Goal: Task Accomplishment & Management: Use online tool/utility

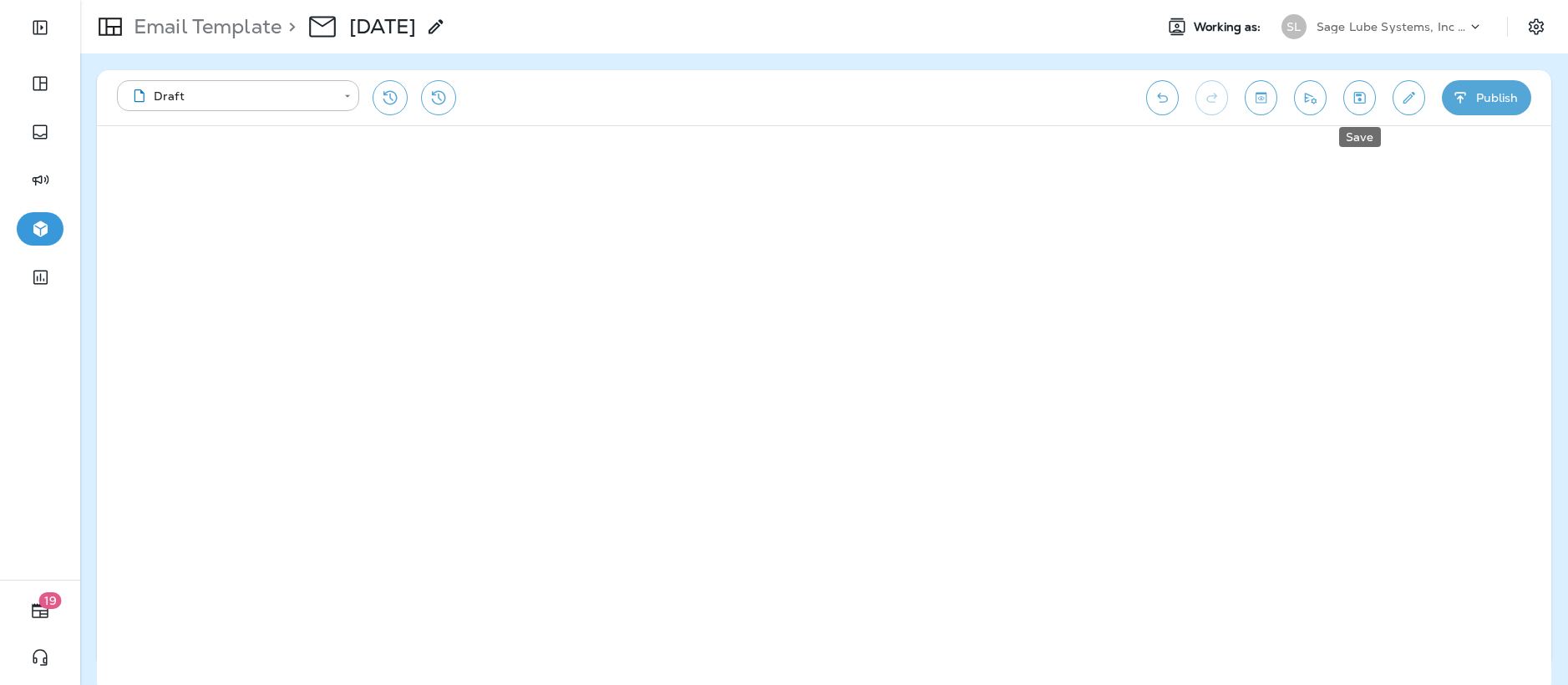
click at [601, 97] on icon "Save" at bounding box center [1359, 98] width 18 height 17
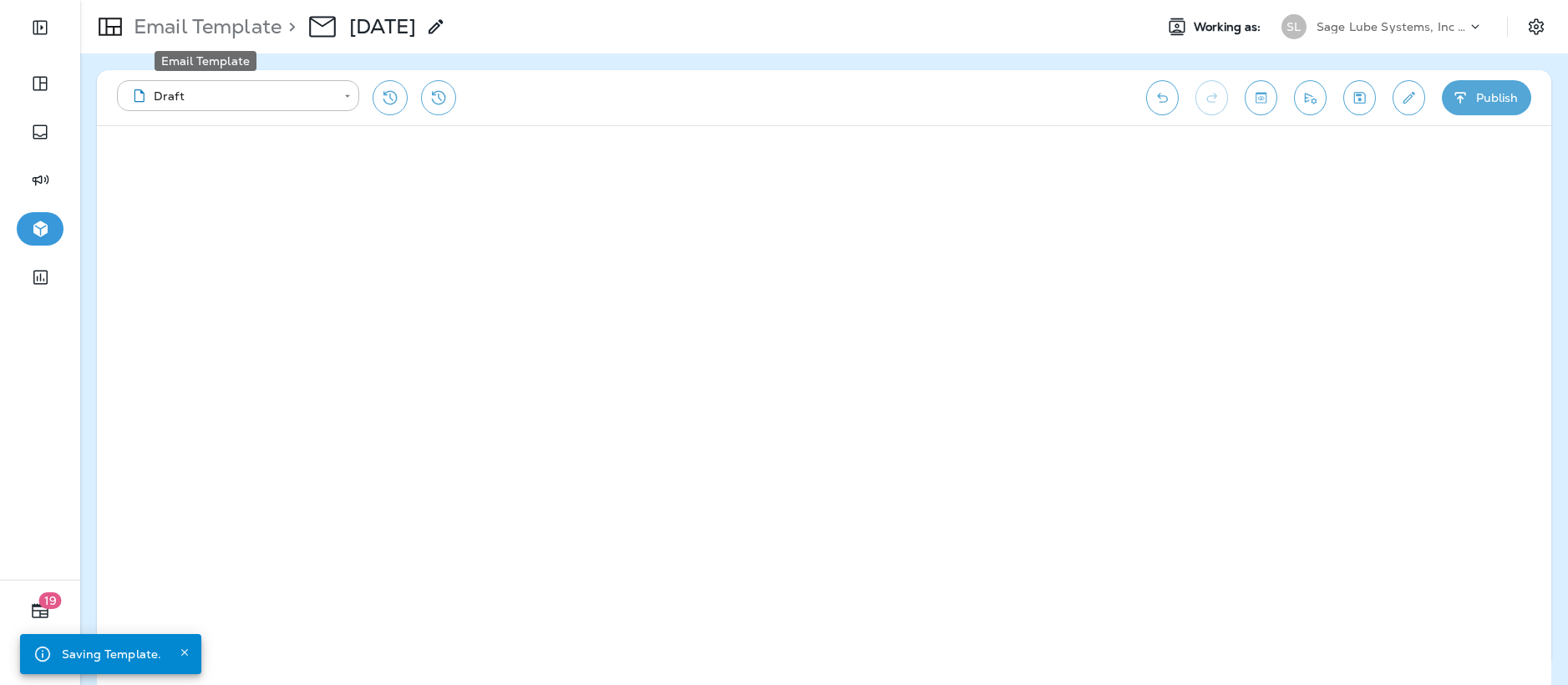
click at [232, 21] on p "Email Template" at bounding box center [204, 27] width 155 height 25
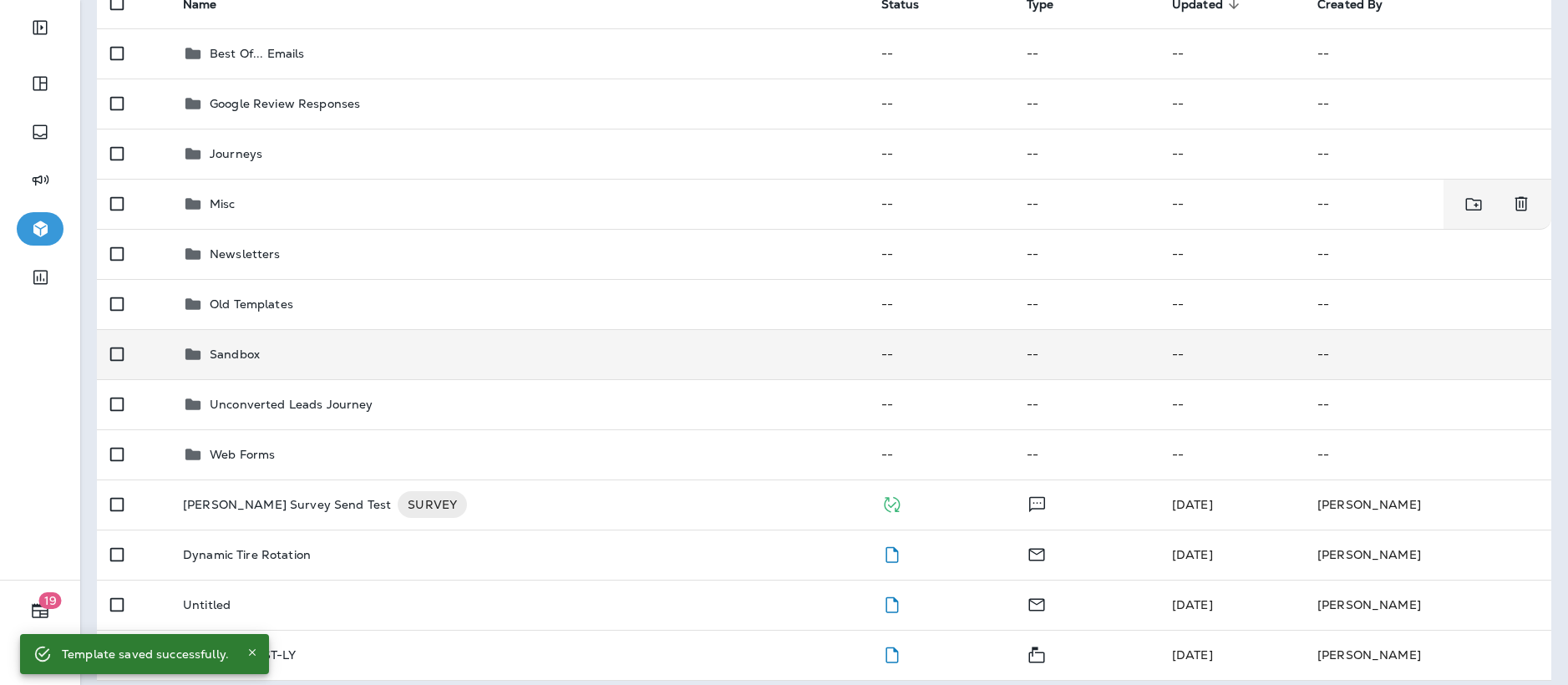
scroll to position [245, 0]
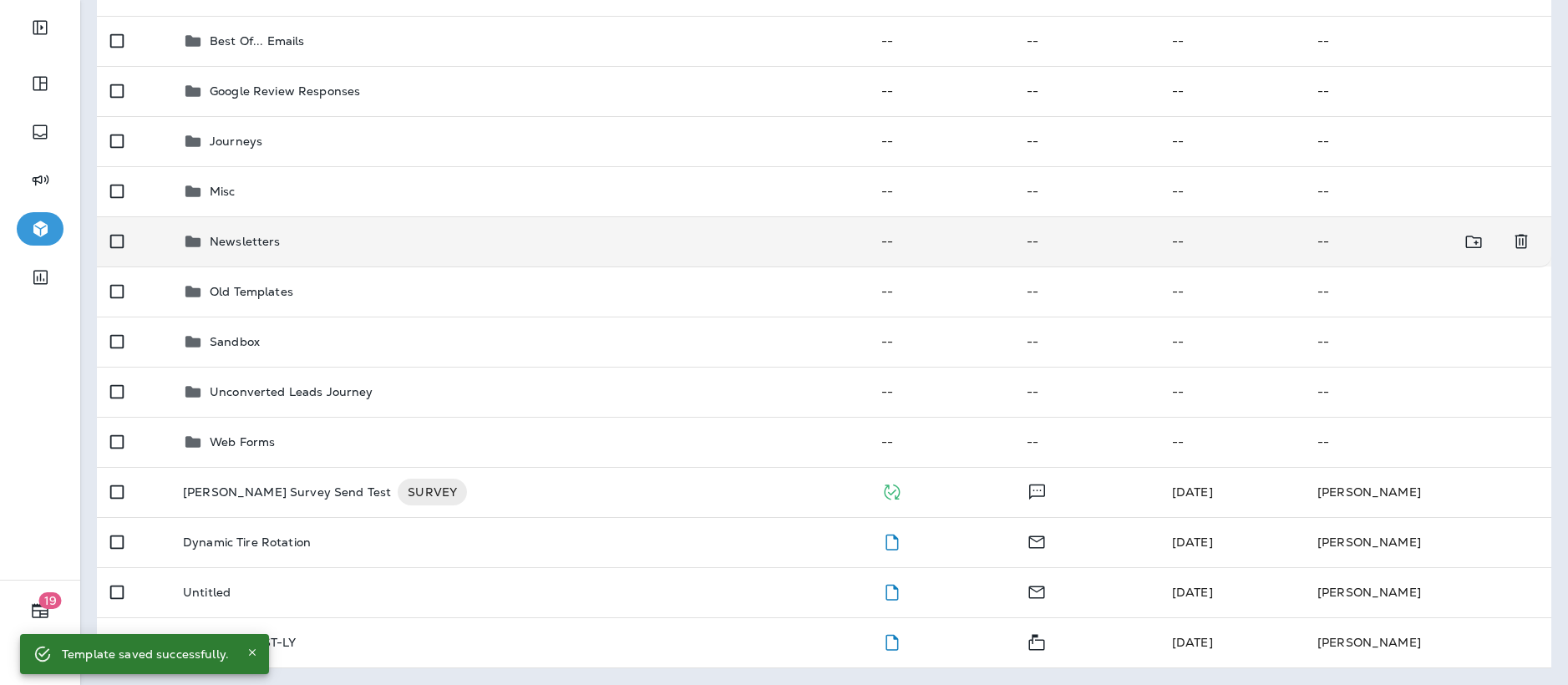
click at [260, 234] on p "Newsletters" at bounding box center [245, 241] width 71 height 14
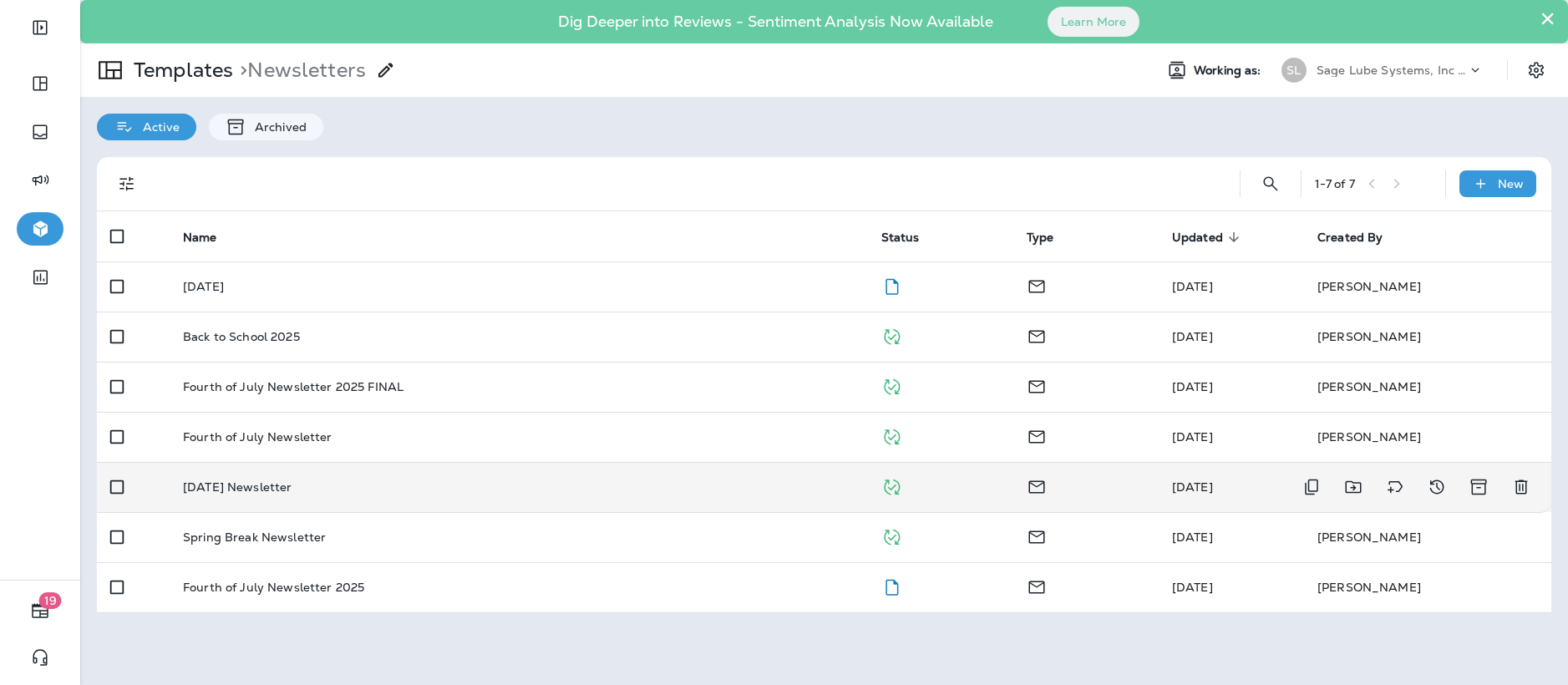
click at [292, 289] on p "[DATE] Newsletter" at bounding box center [237, 487] width 109 height 14
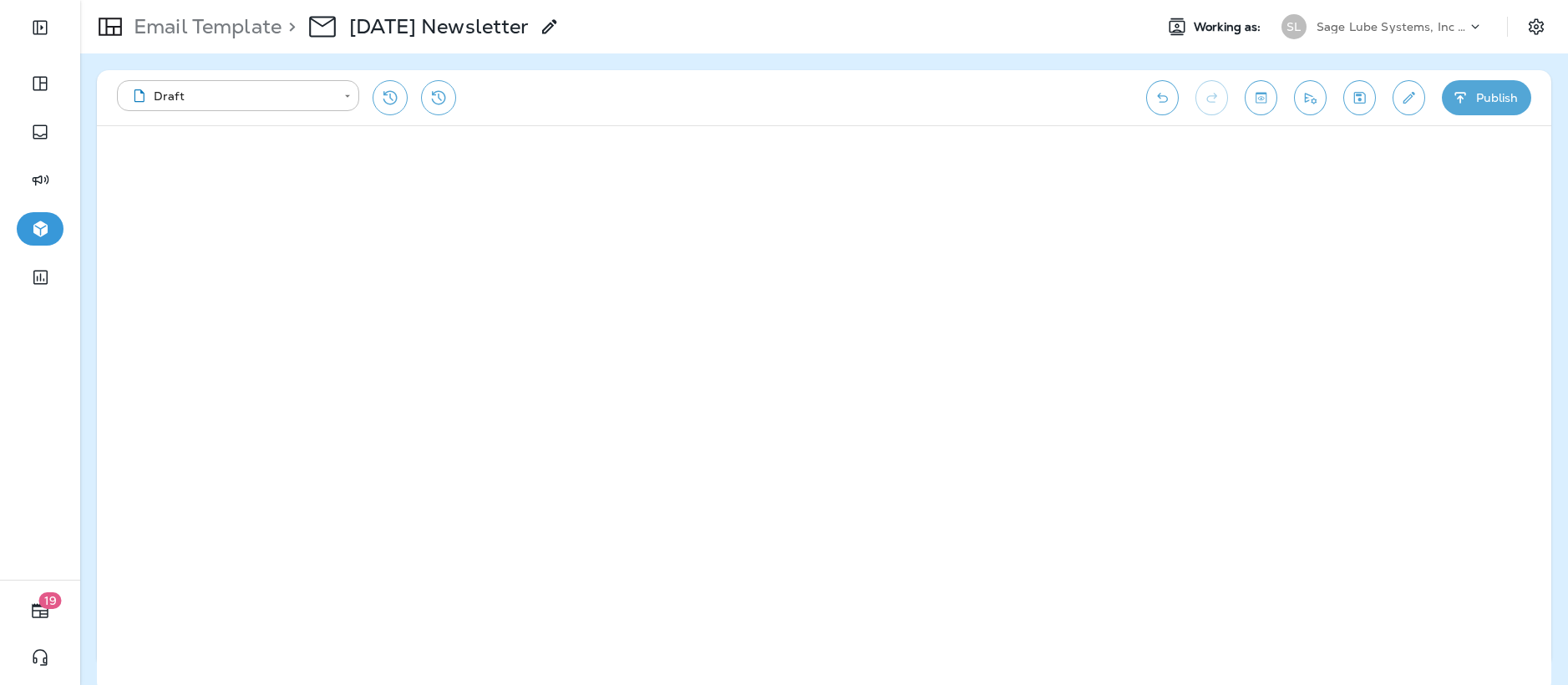
click at [323, 26] on icon at bounding box center [322, 27] width 27 height 21
click at [240, 27] on p "Email Template" at bounding box center [204, 27] width 155 height 25
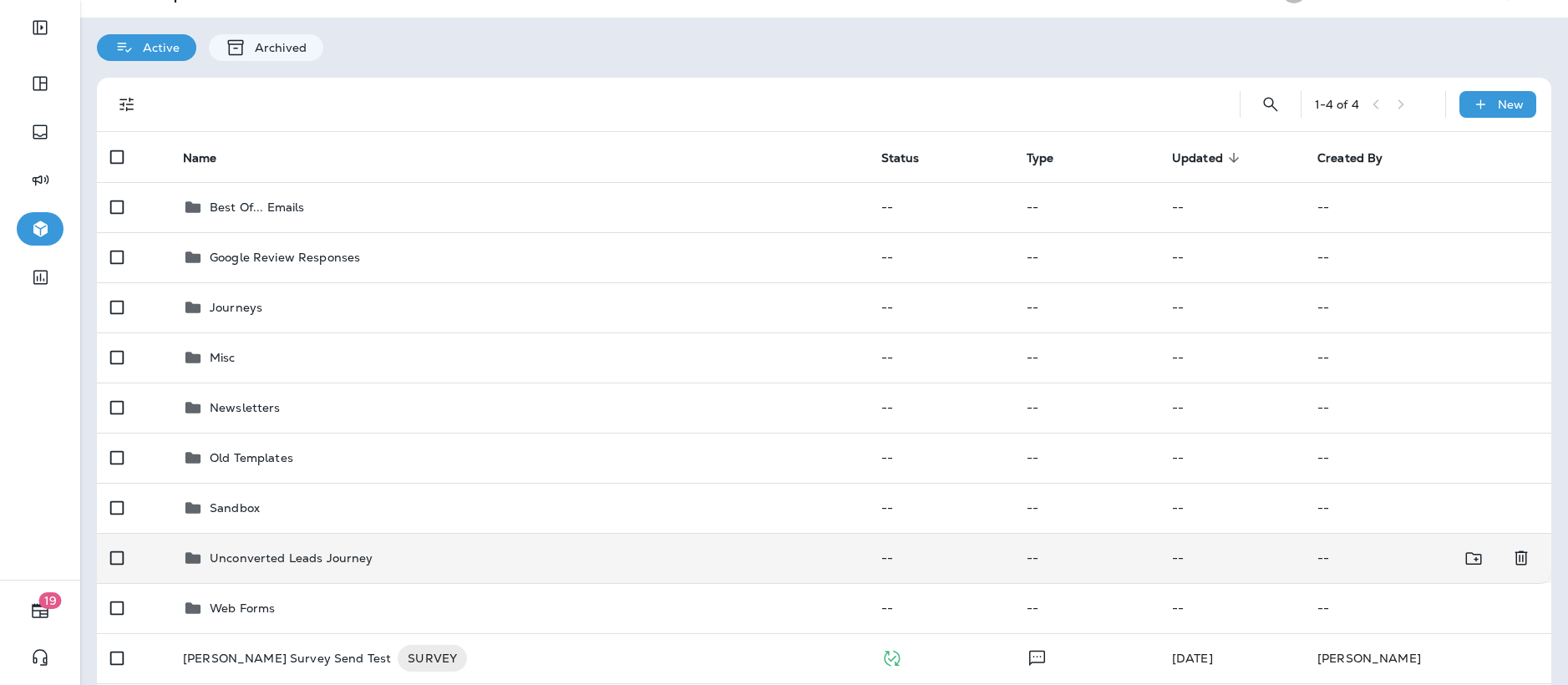
scroll to position [93, 0]
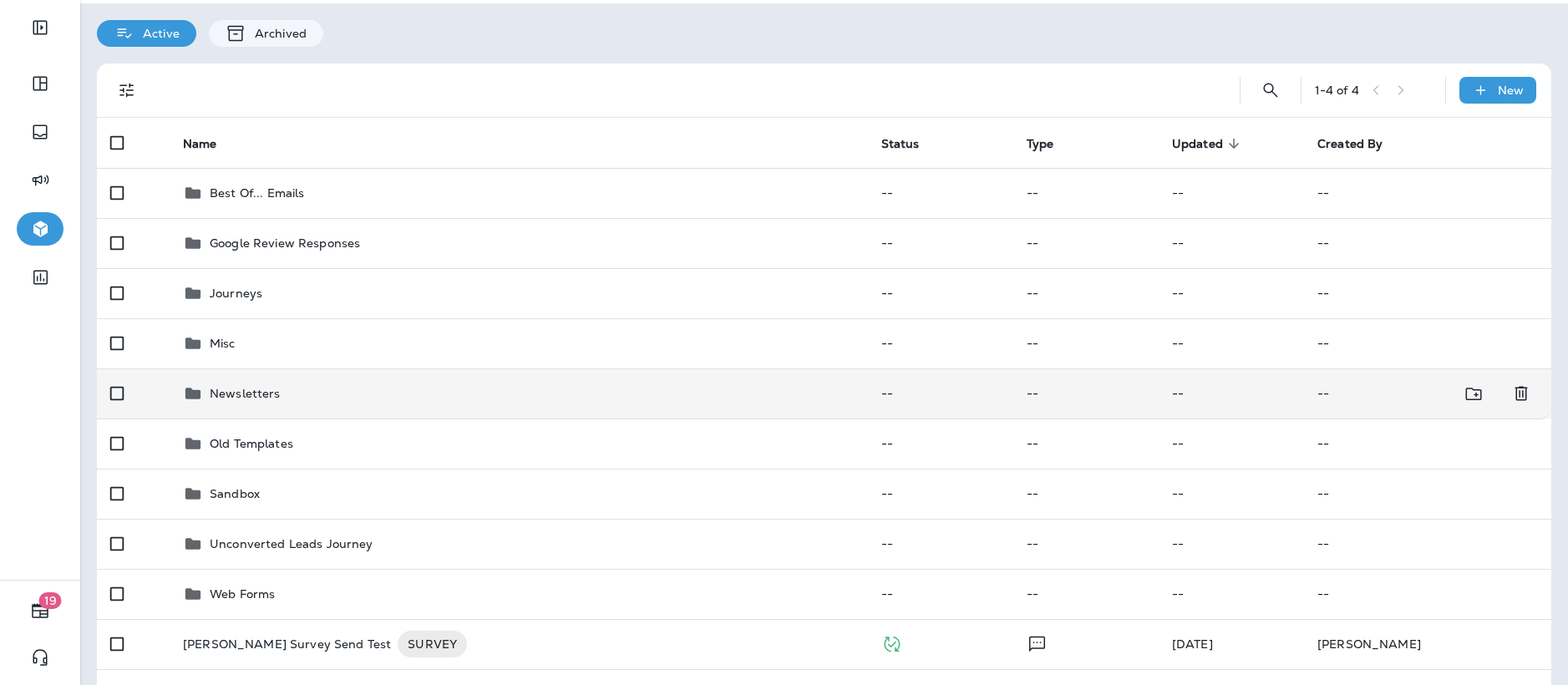
click at [259, 289] on div "Newsletters" at bounding box center [245, 393] width 71 height 20
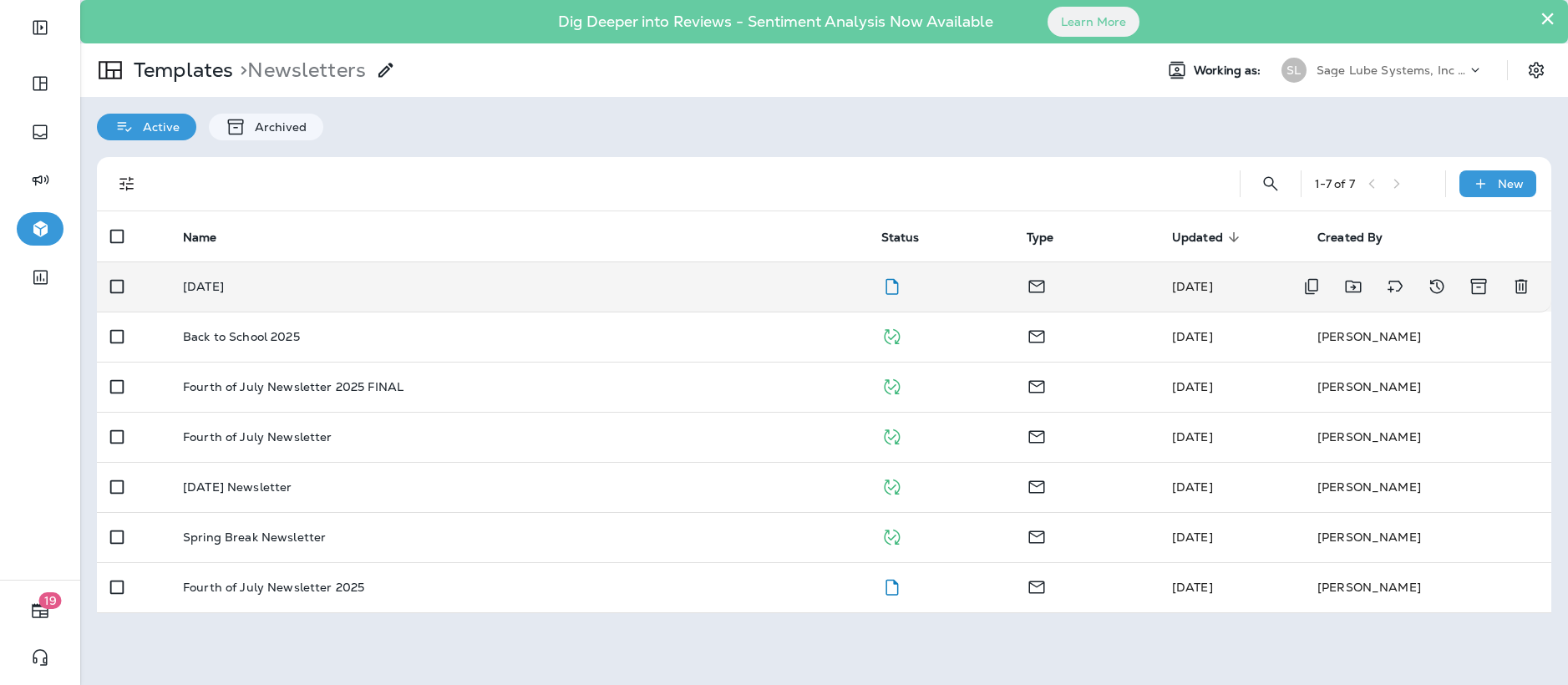
click at [224, 283] on p "[DATE]" at bounding box center [204, 286] width 41 height 14
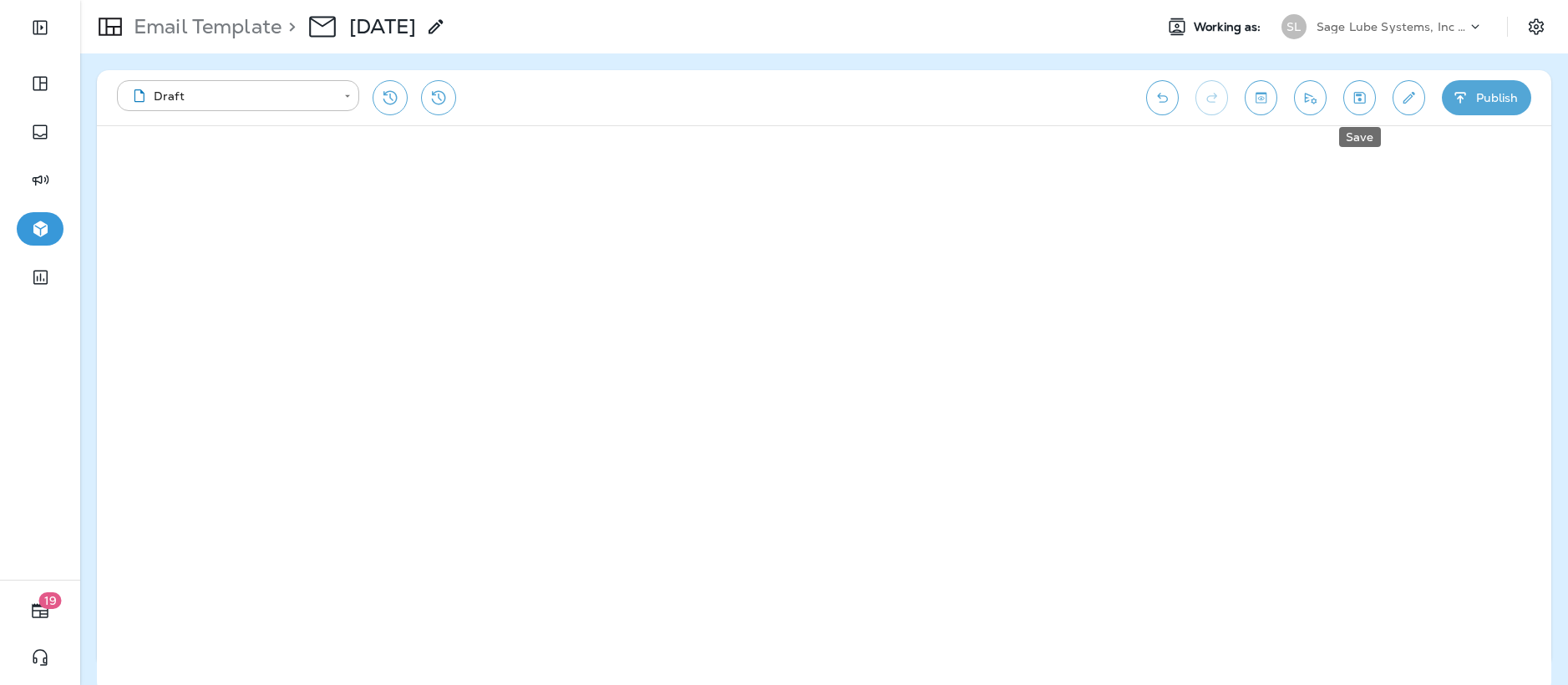
click at [601, 101] on icon "Save" at bounding box center [1359, 98] width 18 height 17
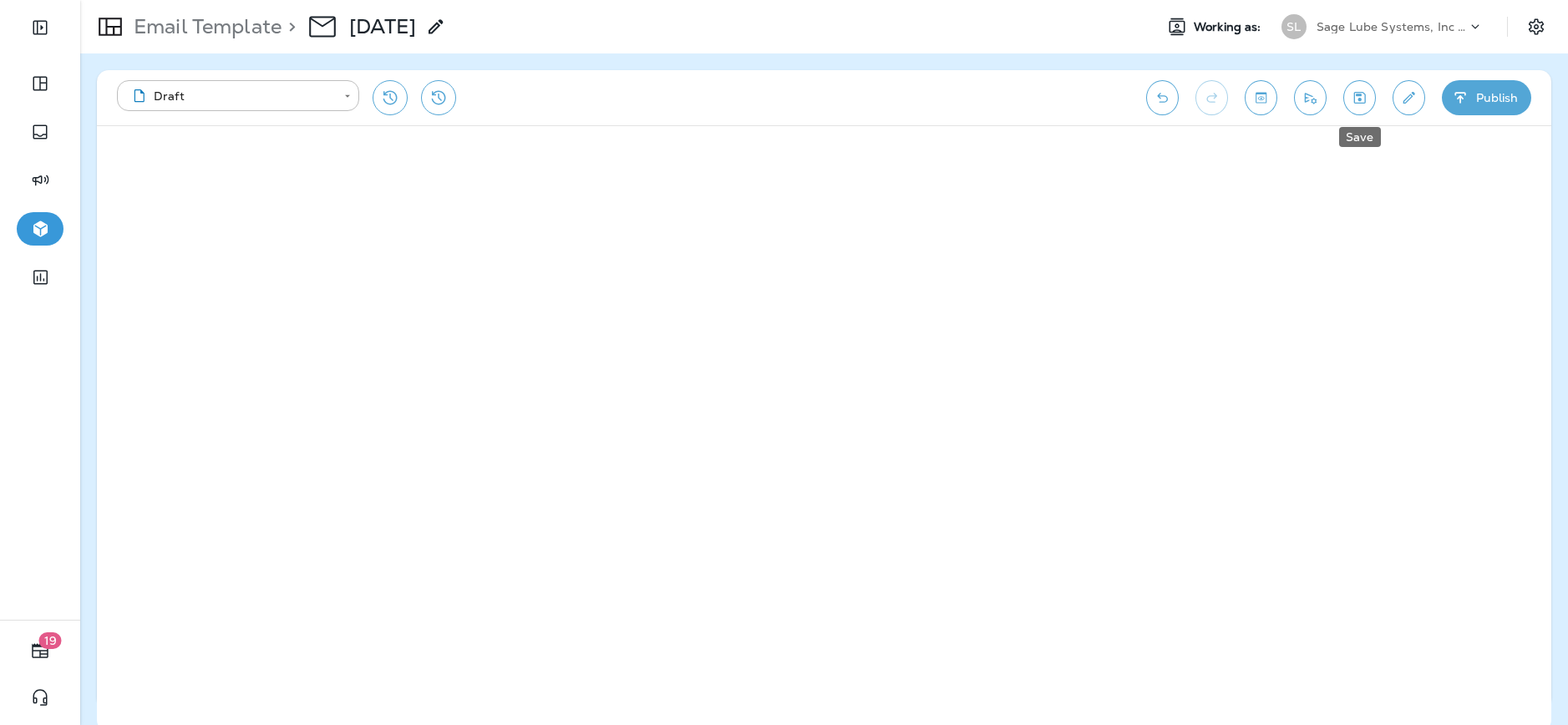
click at [601, 94] on icon "Save" at bounding box center [1360, 97] width 12 height 12
